Goal: Task Accomplishment & Management: Use online tool/utility

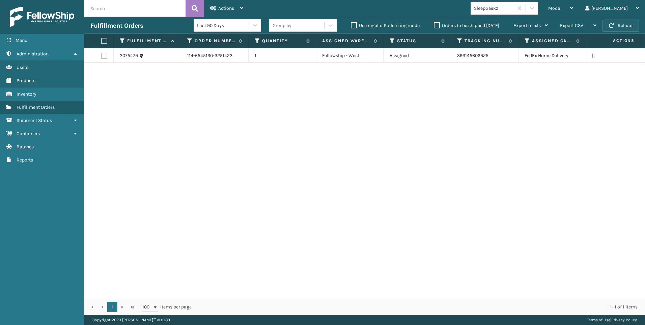
click at [628, 29] on button "Reload" at bounding box center [621, 26] width 36 height 12
click at [573, 7] on div "Mode" at bounding box center [560, 8] width 25 height 17
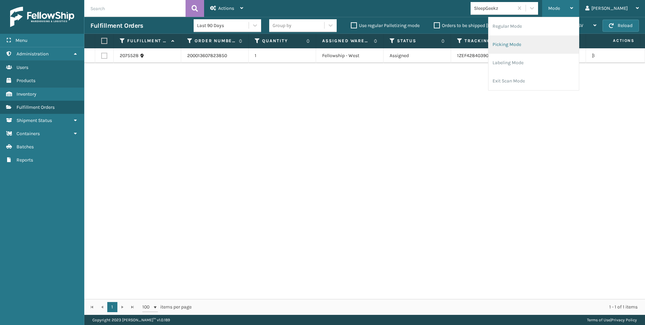
click at [562, 45] on li "Picking Mode" at bounding box center [534, 44] width 90 height 18
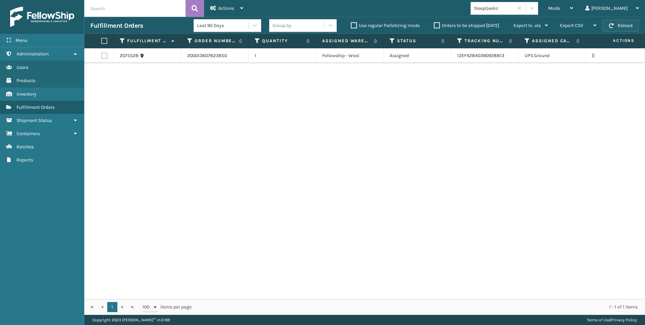
click at [608, 24] on button "Reload" at bounding box center [621, 26] width 36 height 12
click at [573, 10] on icon at bounding box center [571, 8] width 3 height 5
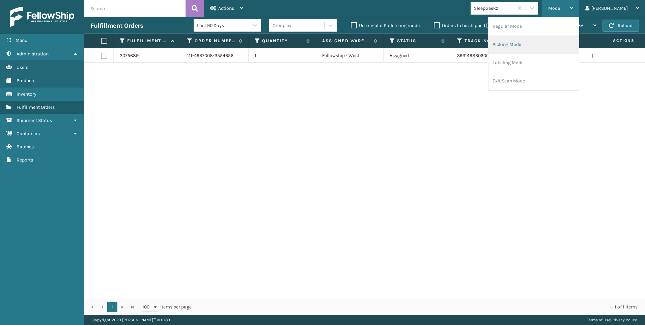
click at [545, 46] on li "Picking Mode" at bounding box center [534, 44] width 90 height 18
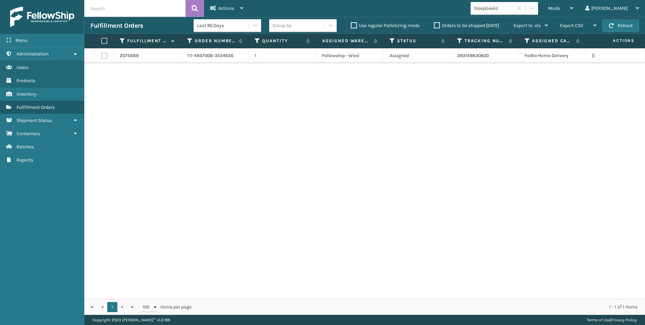
click at [514, 9] on div "SleepGeekz" at bounding box center [494, 8] width 40 height 7
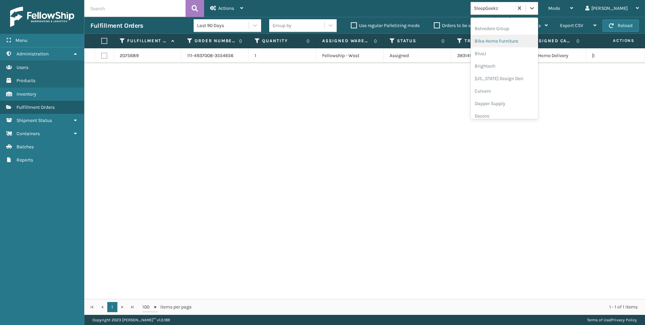
scroll to position [169, 0]
click at [531, 95] on div "Koolmore" at bounding box center [504, 93] width 67 height 12
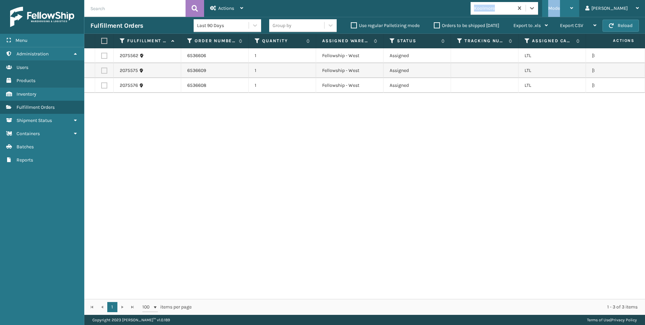
click at [573, 13] on div "Mode Regular Mode Picking Mode Labeling Mode Exit Scan Mode option Koolmore, se…" at bounding box center [447, 8] width 396 height 17
click at [573, 0] on div "Mode" at bounding box center [560, 8] width 25 height 17
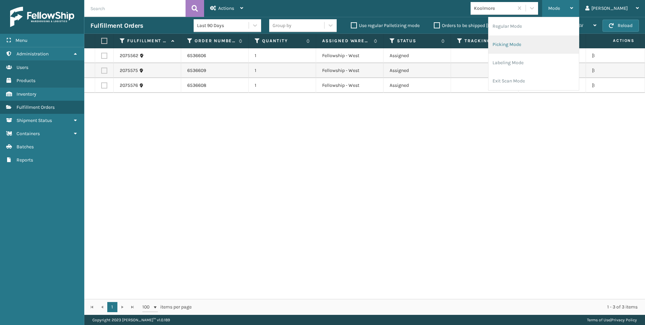
click at [548, 46] on li "Picking Mode" at bounding box center [534, 44] width 90 height 18
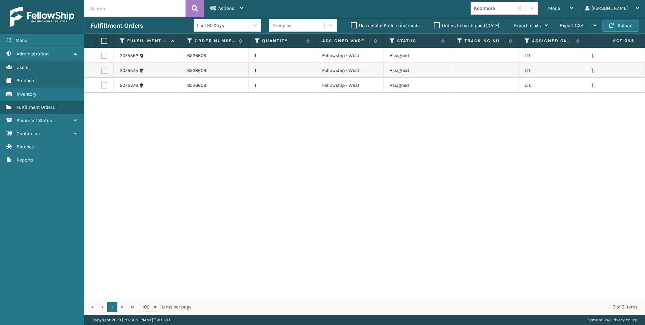
drag, startPoint x: 106, startPoint y: 42, endPoint x: 116, endPoint y: 37, distance: 11.2
click at [105, 42] on label at bounding box center [103, 41] width 4 height 6
click at [102, 42] on input "checkbox" at bounding box center [101, 41] width 0 height 4
checkbox input "true"
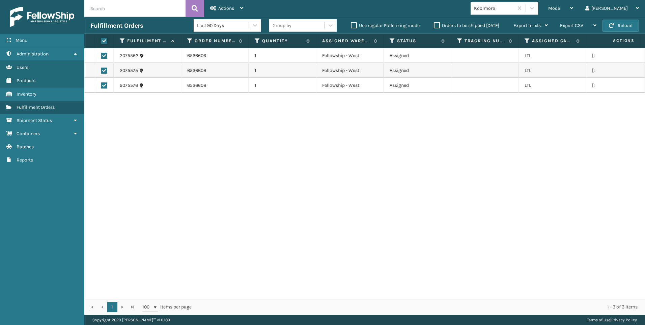
checkbox input "true"
click at [212, 13] on div "Actions" at bounding box center [226, 8] width 33 height 17
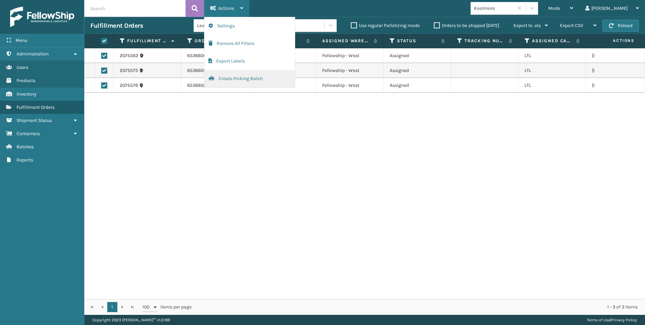
click at [247, 78] on button "Create Picking Batch" at bounding box center [249, 79] width 90 height 18
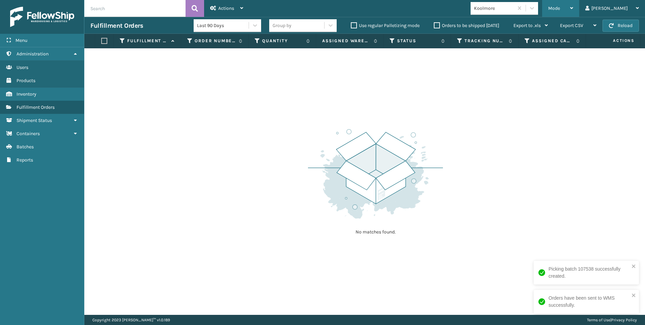
click at [573, 14] on div "Mode" at bounding box center [560, 8] width 25 height 17
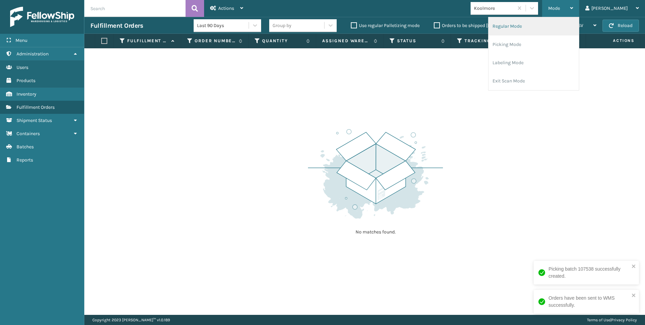
click at [559, 28] on li "Regular Mode" at bounding box center [534, 26] width 90 height 18
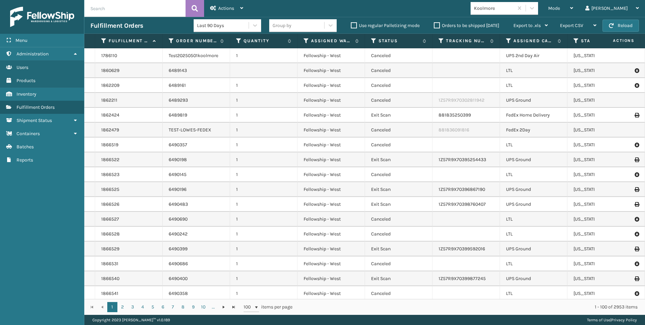
click at [163, 12] on input "text" at bounding box center [134, 8] width 101 height 17
paste input "2074257"
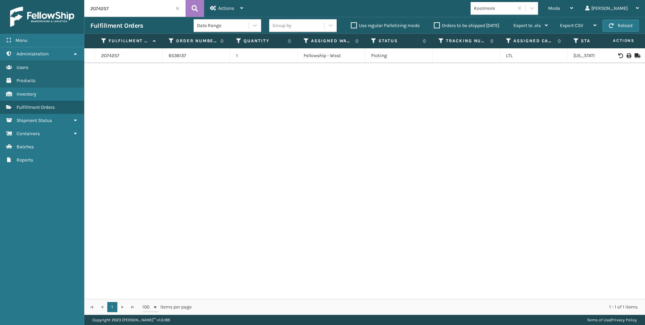
click at [621, 57] on div at bounding box center [620, 55] width 38 height 5
click at [627, 54] on icon at bounding box center [629, 55] width 4 height 5
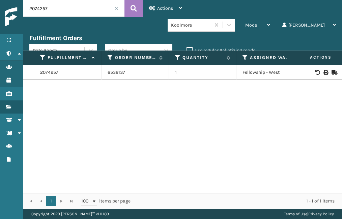
drag, startPoint x: 58, startPoint y: 5, endPoint x: -15, endPoint y: 3, distance: 72.2
click at [0, 3] on html "Bill of Lading has been successfully printed. Menu Administration Users Product…" at bounding box center [171, 109] width 342 height 219
paste input "3"
click at [324, 70] on icon at bounding box center [326, 72] width 4 height 5
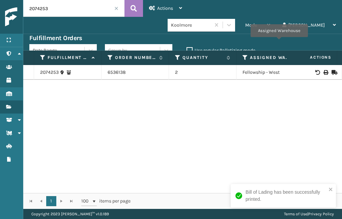
drag, startPoint x: 51, startPoint y: 6, endPoint x: 21, endPoint y: 7, distance: 30.4
click at [21, 0] on div "Menu Administration Users Products Inventory Fulfillment Orders Shipment Status…" at bounding box center [171, 0] width 342 height 0
paste input "341"
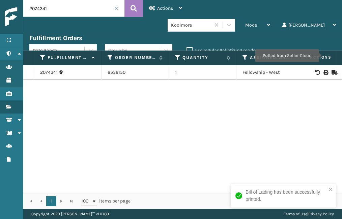
click at [324, 70] on icon at bounding box center [326, 72] width 4 height 5
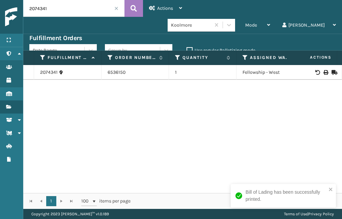
drag, startPoint x: 50, startPoint y: 5, endPoint x: -5, endPoint y: 10, distance: 55.6
click at [0, 10] on html "Bill of Lading has been successfully printed. Menu Administration Users Product…" at bounding box center [171, 109] width 342 height 219
paste input "3"
click at [324, 70] on icon at bounding box center [326, 72] width 4 height 5
drag, startPoint x: 55, startPoint y: 12, endPoint x: 7, endPoint y: 9, distance: 47.4
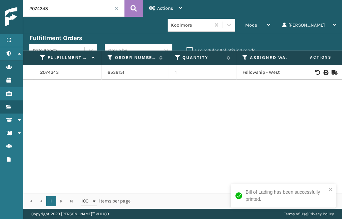
click at [8, 0] on div "Menu Administration Users Products Inventory Fulfillment Orders Shipment Status…" at bounding box center [171, 0] width 342 height 0
paste input "5"
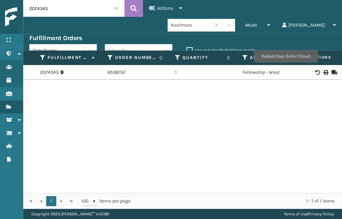
click at [324, 70] on icon at bounding box center [326, 72] width 4 height 5
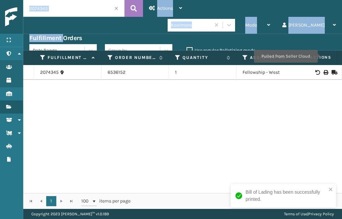
drag, startPoint x: 63, startPoint y: 17, endPoint x: 55, endPoint y: 12, distance: 9.5
click at [54, 15] on div "2074345 Actions Settings Remove All Filters Export Labels Bulk Print Close Out …" at bounding box center [182, 104] width 319 height 209
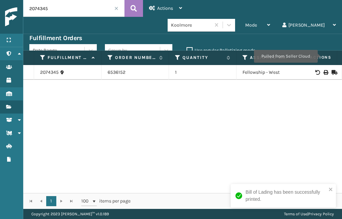
click at [56, 10] on input "2074345" at bounding box center [73, 8] width 101 height 17
drag, startPoint x: 58, startPoint y: 9, endPoint x: -21, endPoint y: -4, distance: 79.7
click at [0, 0] on html "Bill of Lading has been successfully printed. Menu Administration Users Product…" at bounding box center [171, 109] width 342 height 219
paste input "426"
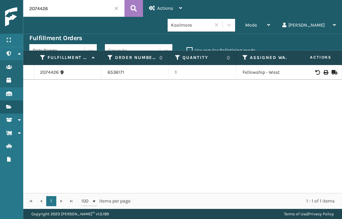
click at [323, 65] on td at bounding box center [317, 72] width 51 height 15
click at [320, 65] on td at bounding box center [317, 72] width 51 height 15
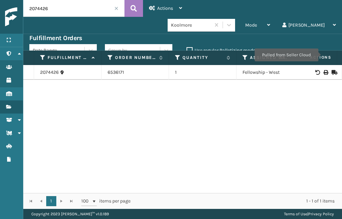
click at [324, 70] on icon at bounding box center [326, 72] width 4 height 5
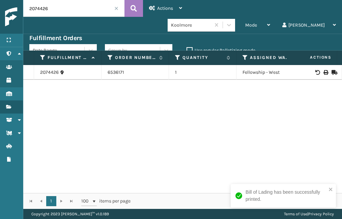
click at [60, 6] on input "2074426" at bounding box center [73, 8] width 101 height 17
drag, startPoint x: 60, startPoint y: 6, endPoint x: 49, endPoint y: 6, distance: 10.8
click at [49, 6] on input "2074426" at bounding box center [73, 8] width 101 height 17
click at [47, 8] on input "2074426" at bounding box center [73, 8] width 101 height 17
drag, startPoint x: 55, startPoint y: 7, endPoint x: -23, endPoint y: 8, distance: 78.3
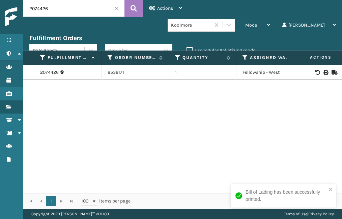
click at [0, 8] on html "Bill of Lading has been successfully printed. Menu Administration Users Product…" at bounding box center [171, 109] width 342 height 219
paste input "31"
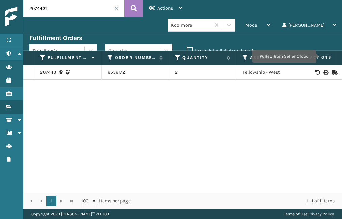
click at [324, 70] on icon at bounding box center [326, 72] width 4 height 5
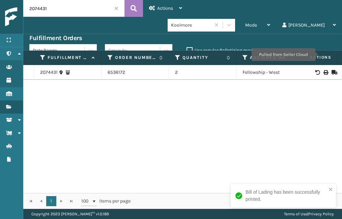
drag, startPoint x: 56, startPoint y: 11, endPoint x: -22, endPoint y: 11, distance: 77.3
click at [0, 11] on html "Bill of Lading has been successfully printed. Menu Administration Users Product…" at bounding box center [171, 109] width 342 height 219
paste input "739"
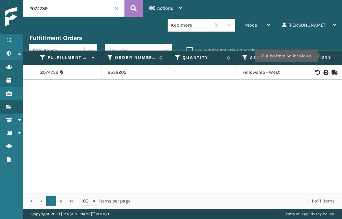
click at [324, 70] on icon at bounding box center [326, 72] width 4 height 5
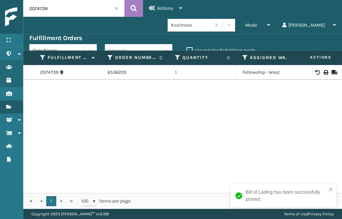
drag, startPoint x: 57, startPoint y: 13, endPoint x: -2, endPoint y: 7, distance: 60.0
click at [0, 7] on html "Bill of Lading has been successfully printed. Menu Administration Users Product…" at bounding box center [171, 109] width 342 height 219
paste input "846"
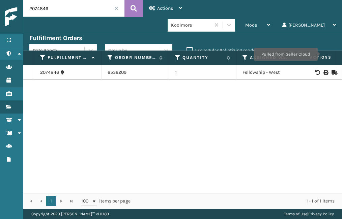
click at [318, 70] on div at bounding box center [317, 72] width 38 height 5
click at [324, 70] on icon at bounding box center [326, 72] width 4 height 5
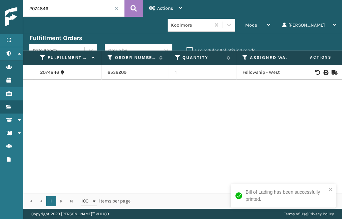
drag, startPoint x: 50, startPoint y: 5, endPoint x: -3, endPoint y: 6, distance: 53.7
click at [0, 6] on html "Bill of Lading has been successfully printed. Menu Administration Users Product…" at bounding box center [171, 109] width 342 height 219
paste input "921"
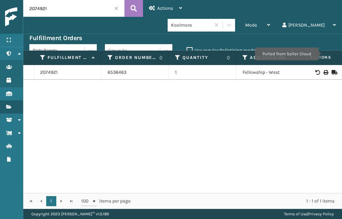
click at [324, 70] on icon at bounding box center [326, 72] width 4 height 5
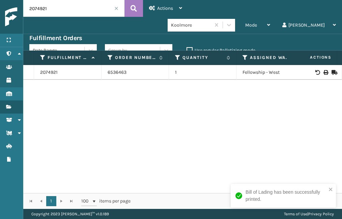
drag, startPoint x: 47, startPoint y: 7, endPoint x: -23, endPoint y: 5, distance: 70.2
click at [0, 5] on html "Bill of Lading has been successfully printed. Menu Administration Users Product…" at bounding box center [171, 109] width 342 height 219
paste input "5279"
click at [324, 70] on div at bounding box center [317, 72] width 38 height 5
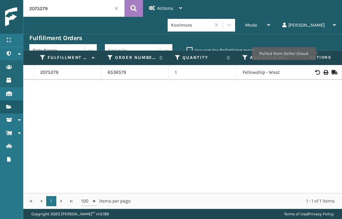
click at [324, 70] on icon at bounding box center [326, 72] width 4 height 5
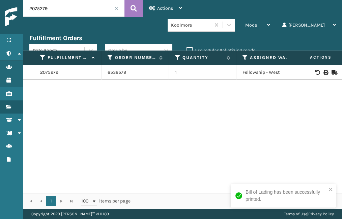
drag, startPoint x: 46, startPoint y: 6, endPoint x: 38, endPoint y: 7, distance: 7.5
click at [27, 6] on input "2075279" at bounding box center [73, 8] width 101 height 17
click at [50, 7] on input "2075279" at bounding box center [73, 8] width 101 height 17
drag, startPoint x: 50, startPoint y: 7, endPoint x: 27, endPoint y: 7, distance: 23.6
click at [27, 7] on input "2075279" at bounding box center [73, 8] width 101 height 17
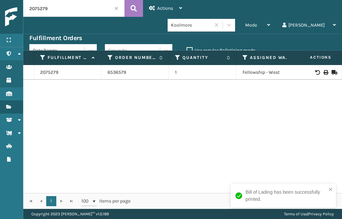
paste input "404"
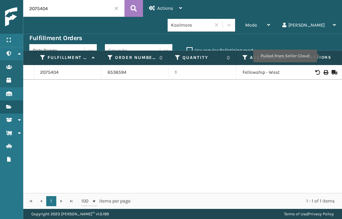
click at [324, 70] on icon at bounding box center [326, 72] width 4 height 5
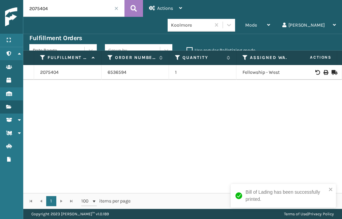
drag, startPoint x: 59, startPoint y: 7, endPoint x: -2, endPoint y: 9, distance: 60.8
click at [0, 9] on html "Bill of Lading has been successfully printed. Menu Administration Users Product…" at bounding box center [171, 109] width 342 height 219
paste input "10"
click at [321, 65] on td at bounding box center [317, 72] width 51 height 15
click at [324, 70] on icon at bounding box center [326, 72] width 4 height 5
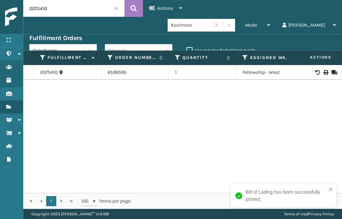
drag, startPoint x: 53, startPoint y: 7, endPoint x: 1, endPoint y: 10, distance: 52.0
click at [1, 0] on div "Menu Administration Users Products Inventory Fulfillment Orders Shipment Status…" at bounding box center [171, 0] width 342 height 0
click at [50, 4] on input "2075410" at bounding box center [73, 8] width 101 height 17
paste input "9"
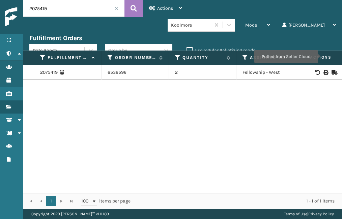
click at [324, 70] on icon at bounding box center [326, 72] width 4 height 5
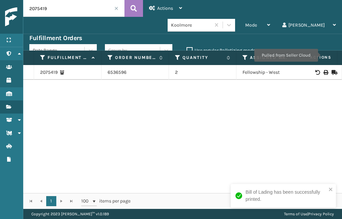
drag, startPoint x: 66, startPoint y: 5, endPoint x: -16, endPoint y: 5, distance: 82.0
click at [0, 5] on html "Bill of Lading has been successfully printed. Menu Administration Users Product…" at bounding box center [171, 109] width 342 height 219
paste input "562"
click at [324, 70] on icon at bounding box center [326, 72] width 4 height 5
drag, startPoint x: 11, startPoint y: 8, endPoint x: -34, endPoint y: 9, distance: 44.9
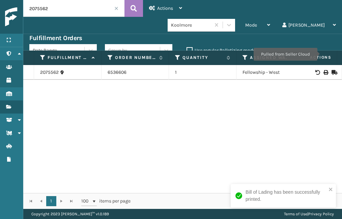
click at [0, 9] on html "Bill of Lading has been successfully printed. Menu Administration Users Product…" at bounding box center [171, 109] width 342 height 219
paste input "76"
click at [324, 70] on icon at bounding box center [326, 72] width 4 height 5
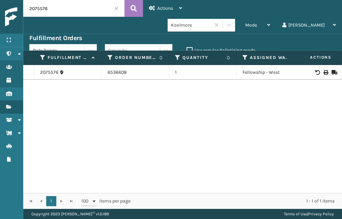
drag, startPoint x: 44, startPoint y: 5, endPoint x: 18, endPoint y: 13, distance: 27.9
click at [18, 0] on div "Menu Administration Users Products Inventory Fulfillment Orders Shipment Status…" at bounding box center [171, 0] width 342 height 0
click at [52, 11] on input "2075576" at bounding box center [73, 8] width 101 height 17
drag, startPoint x: 52, startPoint y: 11, endPoint x: 26, endPoint y: 10, distance: 26.0
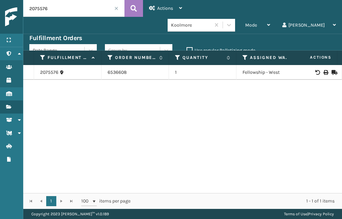
click at [26, 10] on input "2075576" at bounding box center [73, 8] width 101 height 17
paste input "5"
type input "2075575"
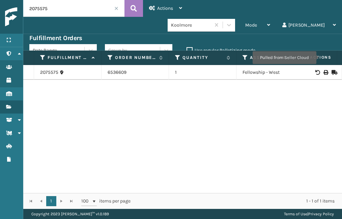
click at [324, 70] on icon at bounding box center [326, 72] width 4 height 5
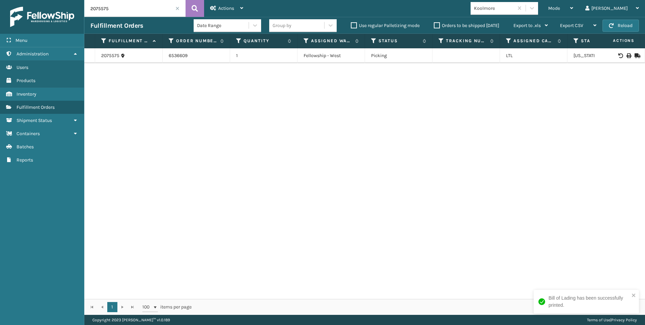
click at [180, 8] on input "2075575" at bounding box center [134, 8] width 101 height 17
click at [175, 9] on span at bounding box center [177, 8] width 4 height 4
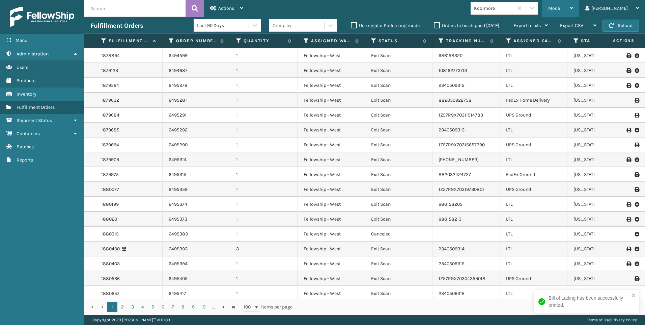
click at [573, 2] on div "Mode" at bounding box center [560, 8] width 25 height 17
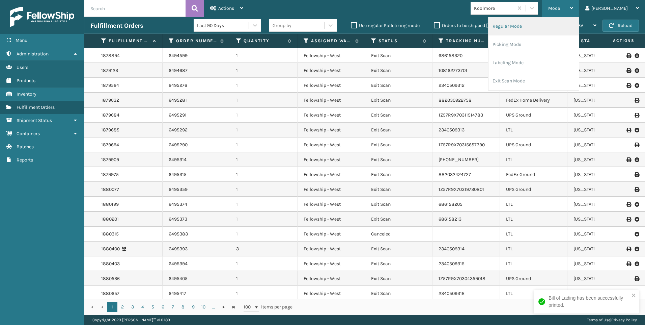
click at [560, 27] on li "Regular Mode" at bounding box center [534, 26] width 90 height 18
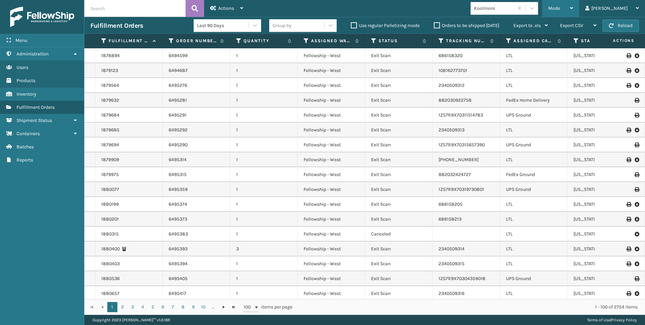
click at [560, 10] on span "Mode" at bounding box center [554, 8] width 12 height 6
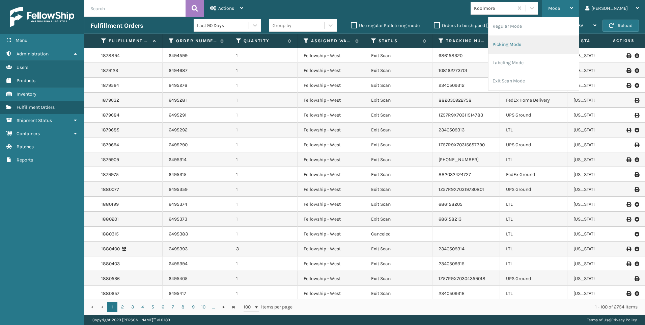
click at [543, 46] on li "Picking Mode" at bounding box center [534, 44] width 90 height 18
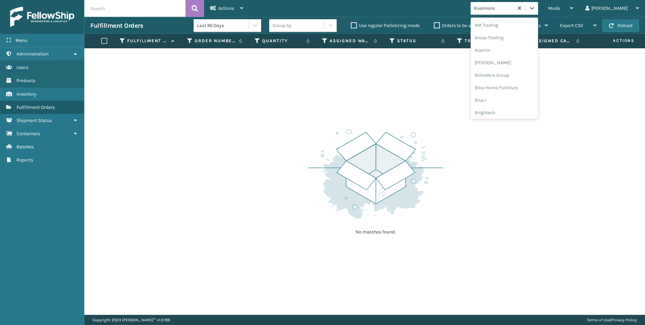
drag, startPoint x: 509, startPoint y: 11, endPoint x: 530, endPoint y: 11, distance: 20.6
click at [514, 11] on div "Koolmore" at bounding box center [494, 8] width 40 height 7
click at [520, 95] on div "SleepGeekz" at bounding box center [504, 98] width 67 height 12
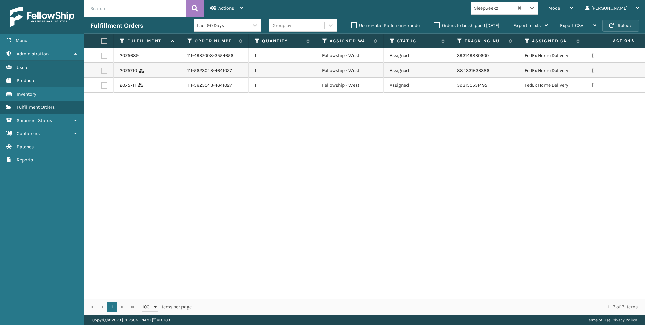
click at [625, 26] on button "Reload" at bounding box center [621, 26] width 36 height 12
click at [573, 8] on div "Mode" at bounding box center [560, 8] width 25 height 17
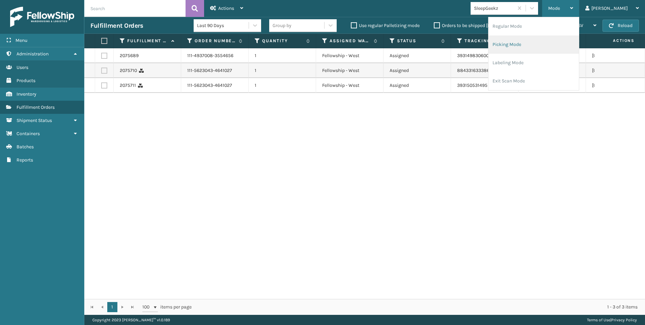
click at [570, 51] on li "Picking Mode" at bounding box center [534, 44] width 90 height 18
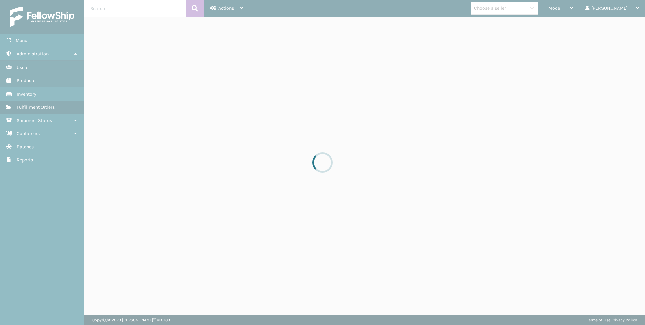
click at [521, 8] on div at bounding box center [322, 162] width 645 height 325
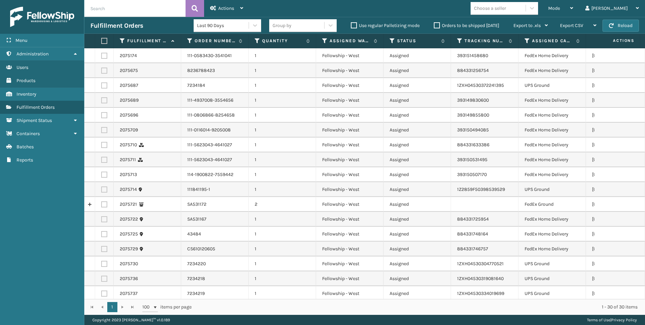
click at [506, 8] on div "Choose a seller" at bounding box center [490, 8] width 32 height 7
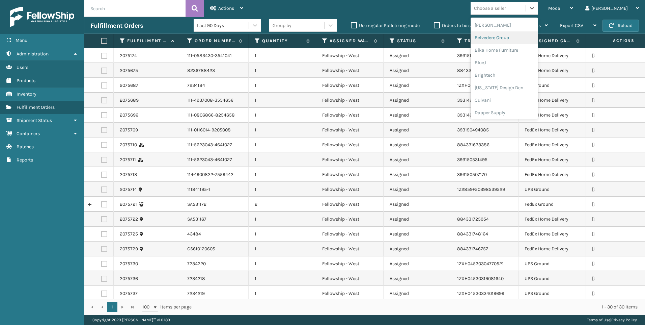
scroll to position [214, 0]
click at [520, 43] on div "Koolmore" at bounding box center [504, 49] width 67 height 12
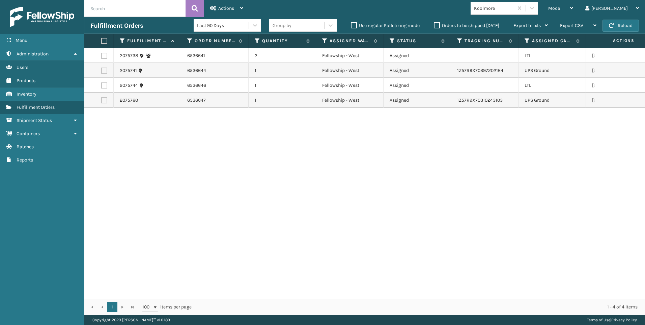
click at [106, 55] on label at bounding box center [104, 56] width 6 height 6
click at [102, 55] on input "checkbox" at bounding box center [101, 55] width 0 height 4
checkbox input "true"
click at [105, 87] on label at bounding box center [104, 85] width 6 height 6
click at [102, 87] on input "checkbox" at bounding box center [101, 84] width 0 height 4
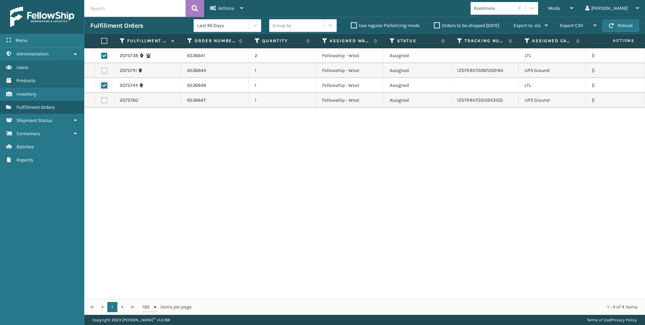
checkbox input "true"
click at [228, 16] on div "Actions" at bounding box center [226, 8] width 33 height 17
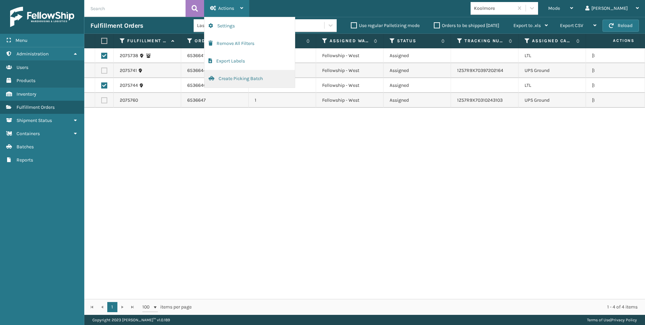
click at [240, 79] on button "Create Picking Batch" at bounding box center [249, 79] width 90 height 18
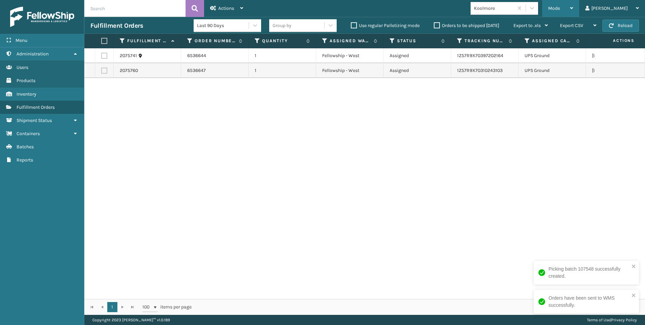
drag, startPoint x: 583, startPoint y: 10, endPoint x: 544, endPoint y: 20, distance: 40.7
click at [560, 10] on span "Mode" at bounding box center [554, 8] width 12 height 6
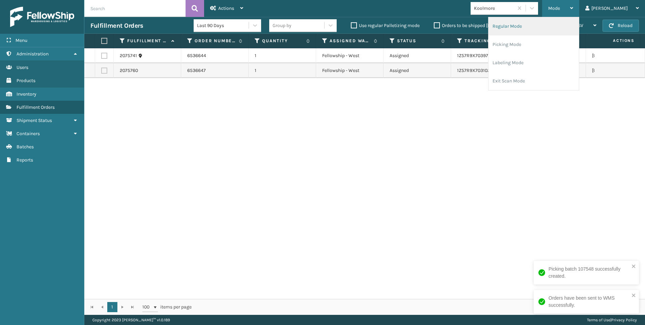
click at [535, 24] on li "Regular Mode" at bounding box center [534, 26] width 90 height 18
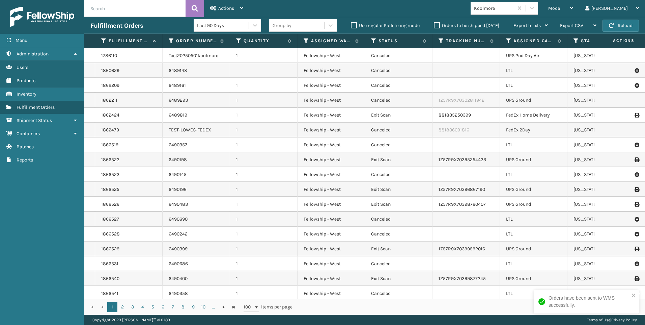
click at [139, 1] on input "text" at bounding box center [134, 8] width 101 height 17
paste input "2075738"
click at [197, 12] on icon at bounding box center [195, 8] width 6 height 10
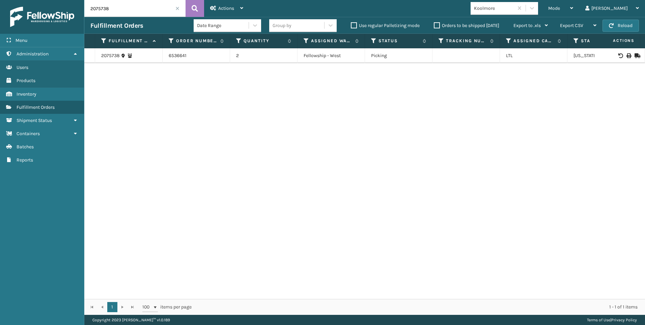
click at [621, 55] on div at bounding box center [620, 55] width 38 height 5
click at [627, 54] on icon at bounding box center [629, 55] width 4 height 5
drag, startPoint x: 84, startPoint y: 13, endPoint x: 26, endPoint y: 17, distance: 58.5
click at [26, 17] on div "Menu Administration Users Products Inventory Fulfillment Orders Shipment Status…" at bounding box center [42, 162] width 84 height 325
drag, startPoint x: 26, startPoint y: 17, endPoint x: 127, endPoint y: 11, distance: 101.0
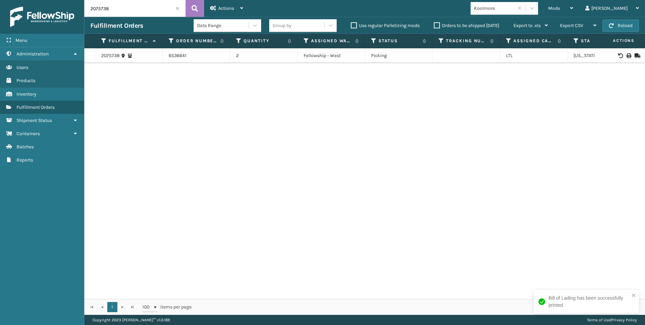
click at [127, 11] on input "2075738" at bounding box center [134, 8] width 101 height 17
drag, startPoint x: 123, startPoint y: 10, endPoint x: 63, endPoint y: 11, distance: 60.1
click at [61, 0] on div "Menu Administration Users Products Inventory Fulfillment Orders Shipment Status…" at bounding box center [322, 0] width 645 height 0
paste input "44"
type input "2075744"
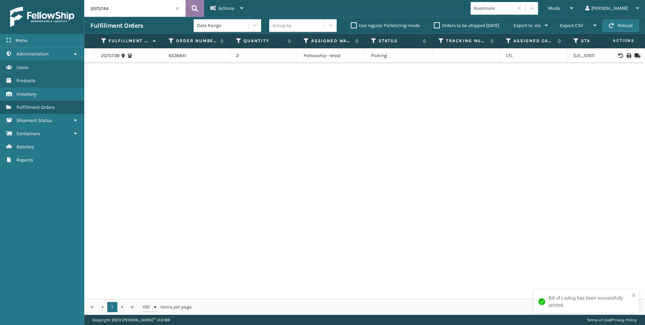
click at [195, 8] on icon at bounding box center [195, 8] width 6 height 10
click at [627, 56] on icon at bounding box center [629, 55] width 4 height 5
click at [175, 10] on input "2075744" at bounding box center [134, 8] width 101 height 17
click at [175, 9] on span at bounding box center [177, 8] width 4 height 4
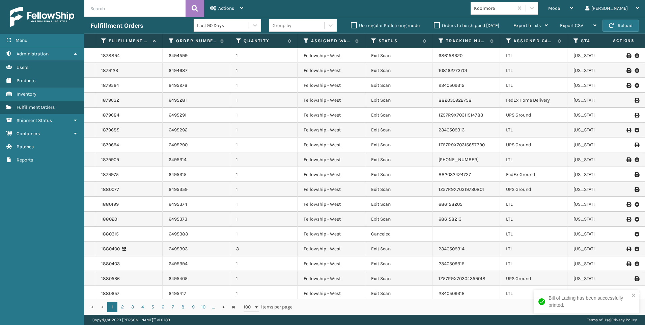
click at [514, 8] on div "Koolmore" at bounding box center [494, 8] width 40 height 7
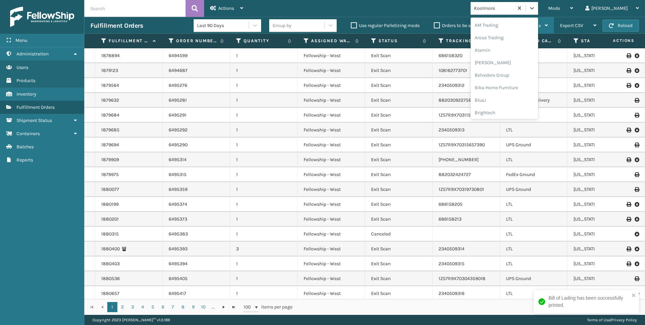
scroll to position [154, 0]
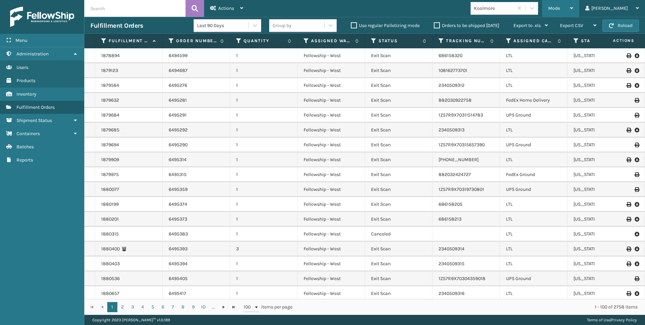
click at [560, 6] on span "Mode" at bounding box center [554, 8] width 12 height 6
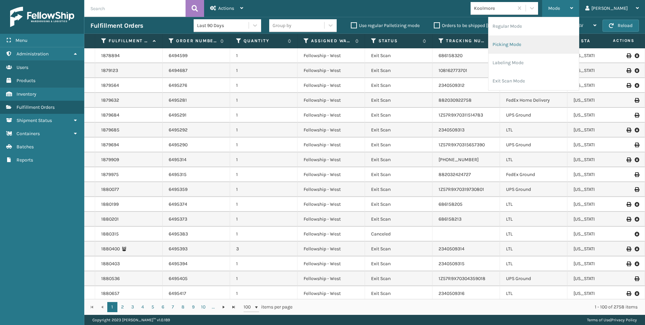
click at [557, 40] on li "Picking Mode" at bounding box center [534, 44] width 90 height 18
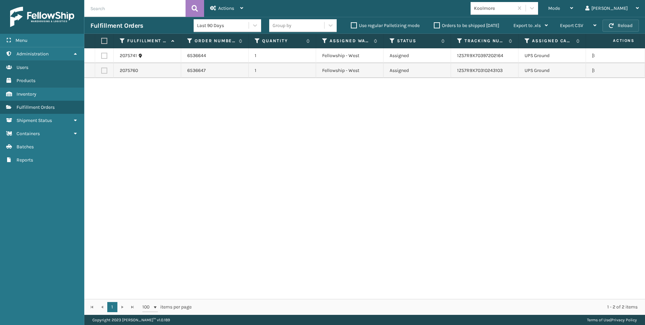
click at [631, 30] on button "Reload" at bounding box center [621, 26] width 36 height 12
click at [560, 11] on span "Mode" at bounding box center [554, 8] width 12 height 6
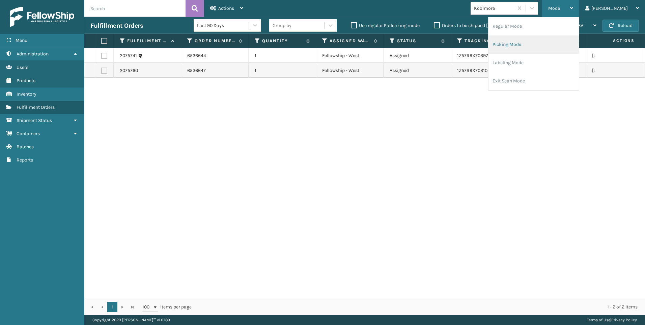
click at [527, 43] on li "Picking Mode" at bounding box center [534, 44] width 90 height 18
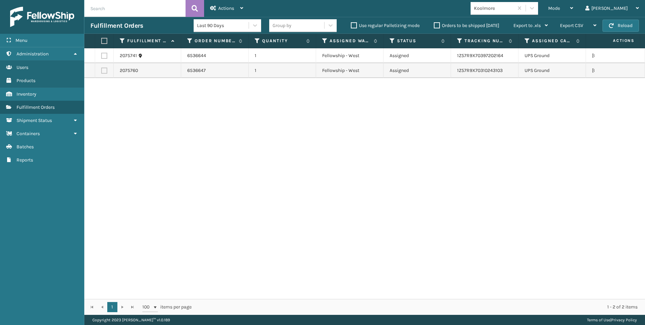
click at [514, 11] on div "Koolmore" at bounding box center [494, 8] width 40 height 7
click at [363, 200] on div "2075741 6536644 1 Fellowship - West Assigned 1Z57R9X70397202164 [GEOGRAPHIC_DAT…" at bounding box center [364, 173] width 561 height 250
click at [616, 24] on button "Reload" at bounding box center [621, 26] width 36 height 12
click at [623, 25] on button "Reload" at bounding box center [621, 26] width 36 height 12
click at [624, 24] on button "Reload" at bounding box center [621, 26] width 36 height 12
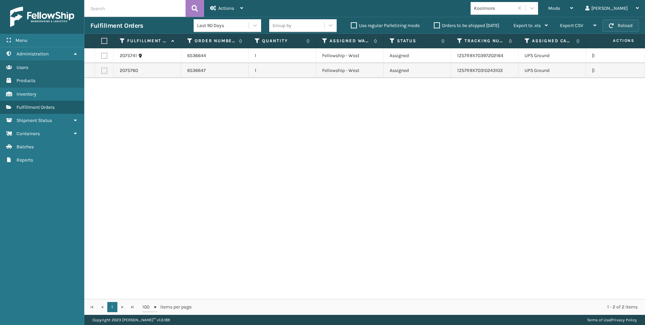
click at [630, 23] on button "Reload" at bounding box center [621, 26] width 36 height 12
click at [573, 4] on div "Mode" at bounding box center [560, 8] width 25 height 17
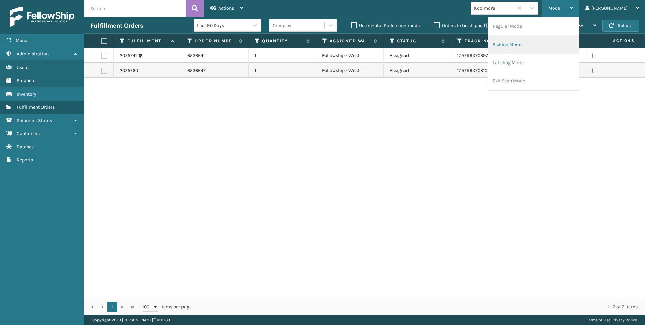
click at [555, 45] on li "Picking Mode" at bounding box center [534, 44] width 90 height 18
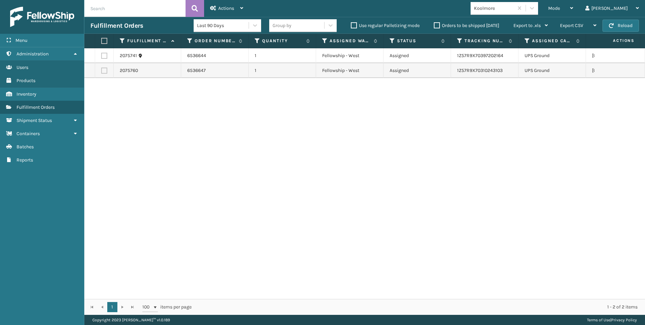
click at [233, 262] on div "2075741 6536644 1 Fellowship - West Assigned 1Z57R9X70397202164 [GEOGRAPHIC_DAT…" at bounding box center [364, 173] width 561 height 250
click at [341, 159] on div "2075741 6536644 1 Fellowship - West Assigned 1Z57R9X70397202164 [GEOGRAPHIC_DAT…" at bounding box center [364, 173] width 561 height 250
click at [615, 26] on button "Reload" at bounding box center [621, 26] width 36 height 12
click at [623, 25] on button "Reload" at bounding box center [621, 26] width 36 height 12
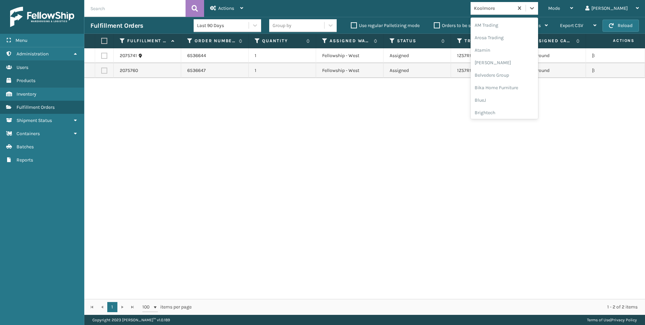
click at [514, 9] on div "Koolmore" at bounding box center [494, 8] width 40 height 7
click at [528, 102] on div "SleepGeekz" at bounding box center [504, 98] width 67 height 12
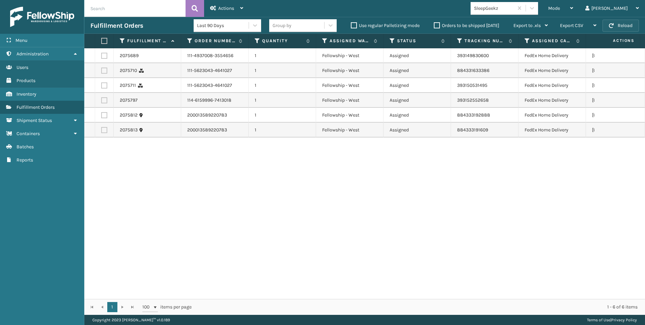
click at [614, 26] on button "Reload" at bounding box center [621, 26] width 36 height 12
click at [549, 152] on div "2075689 111-4937008-3554656 1 Fellowship - West Assigned 393149830600 FedEx Hom…" at bounding box center [364, 173] width 561 height 250
click at [632, 27] on button "Reload" at bounding box center [621, 26] width 36 height 12
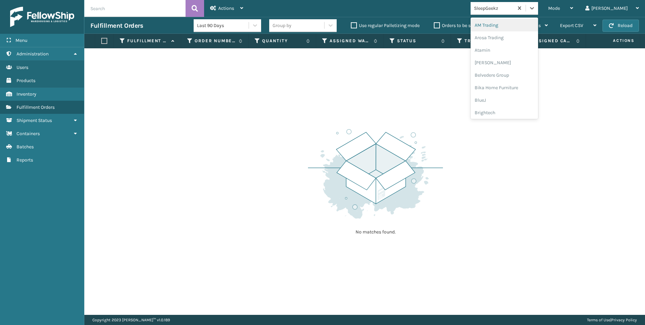
drag, startPoint x: 520, startPoint y: 6, endPoint x: 530, endPoint y: 15, distance: 12.7
click at [514, 7] on div "SleepGeekz" at bounding box center [494, 8] width 40 height 7
click at [532, 60] on div "Koolmore" at bounding box center [504, 60] width 67 height 12
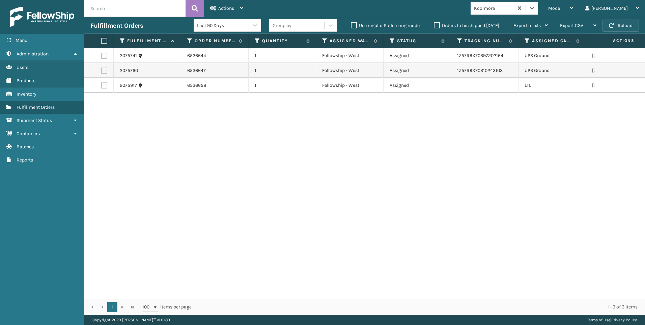
click at [607, 26] on button "Reload" at bounding box center [621, 26] width 36 height 12
